Goal: Task Accomplishment & Management: Complete application form

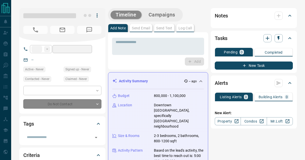
type input "**"
type input "**********"
type input "*"
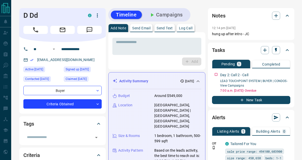
click at [154, 65] on div "Add" at bounding box center [156, 62] width 89 height 8
